Goal: Transaction & Acquisition: Obtain resource

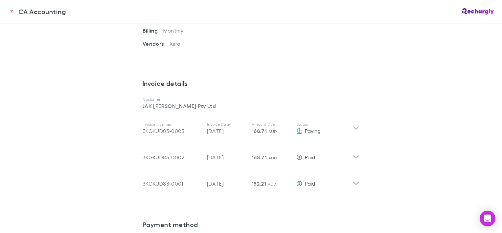
scroll to position [296, 0]
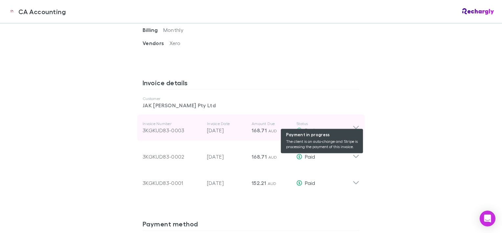
click at [347, 126] on div "Paying" at bounding box center [324, 130] width 56 height 8
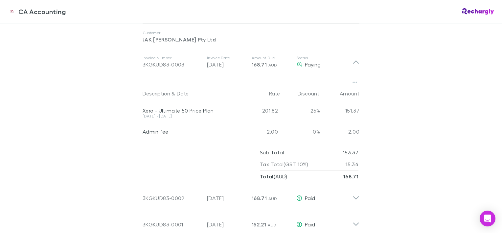
scroll to position [329, 0]
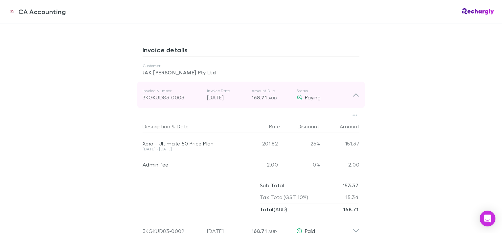
click at [166, 93] on div "3KGKUD83-0003" at bounding box center [172, 97] width 59 height 8
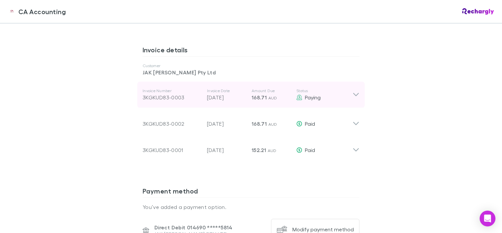
click at [166, 93] on div "3KGKUD83-0003" at bounding box center [172, 97] width 59 height 8
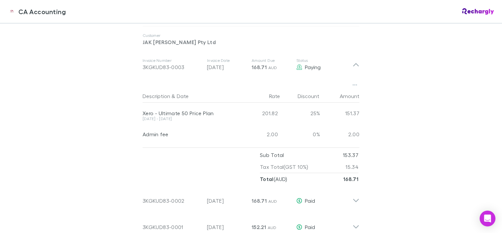
scroll to position [394, 0]
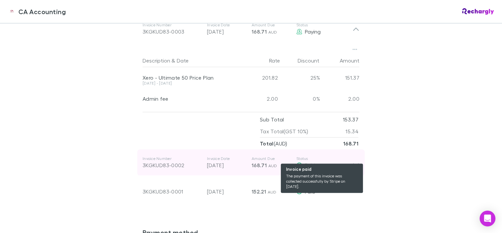
click at [338, 161] on div "Paid" at bounding box center [324, 165] width 56 height 8
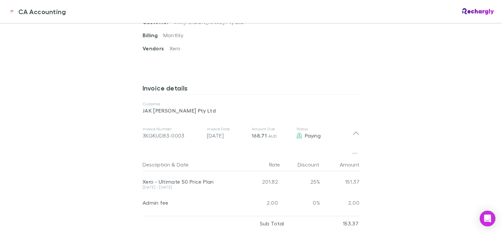
scroll to position [296, 0]
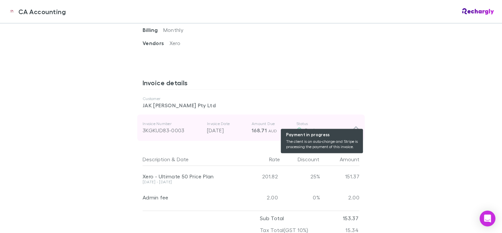
click at [311, 127] on span "Paying" at bounding box center [313, 130] width 16 height 6
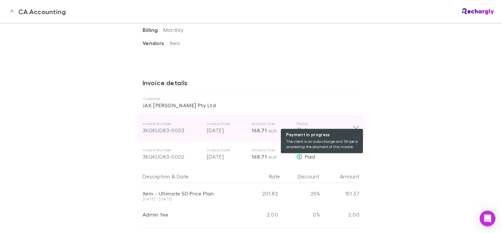
click at [311, 127] on span "Paying" at bounding box center [313, 130] width 16 height 6
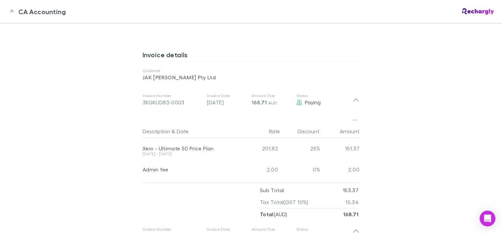
scroll to position [362, 0]
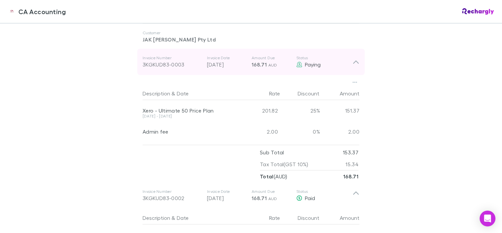
click at [201, 55] on div "Invoice Number 3KGKUD83-0003 Invoice Date [DATE] Amount Due 168.71 AUD Status P…" at bounding box center [248, 62] width 210 height 24
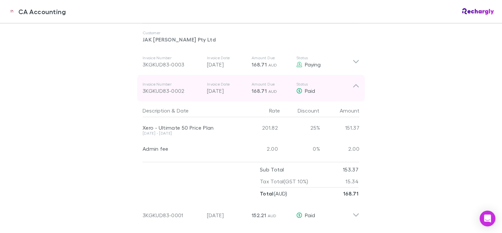
click at [353, 82] on icon at bounding box center [356, 88] width 7 height 13
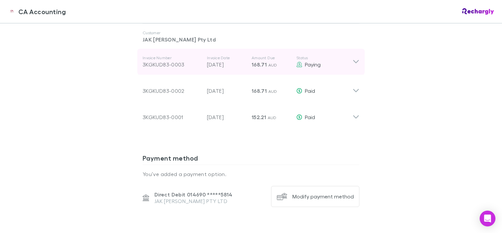
click at [165, 55] on p "Invoice Number" at bounding box center [172, 57] width 59 height 5
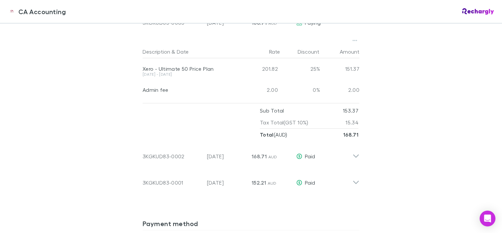
scroll to position [348, 0]
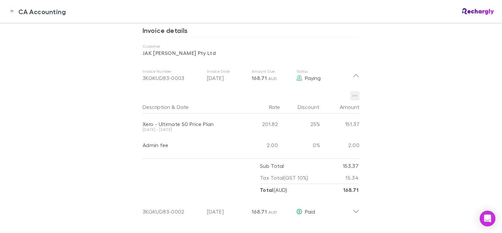
click at [353, 93] on icon "button" at bounding box center [355, 95] width 5 height 5
click at [297, 102] on p "Download PDF" at bounding box center [312, 101] width 80 height 8
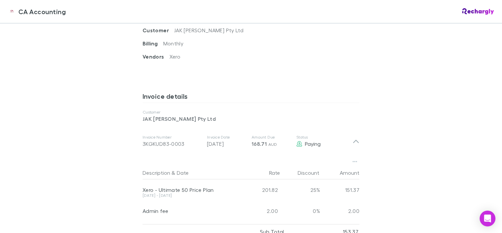
scroll to position [184, 0]
